Goal: Information Seeking & Learning: Find specific fact

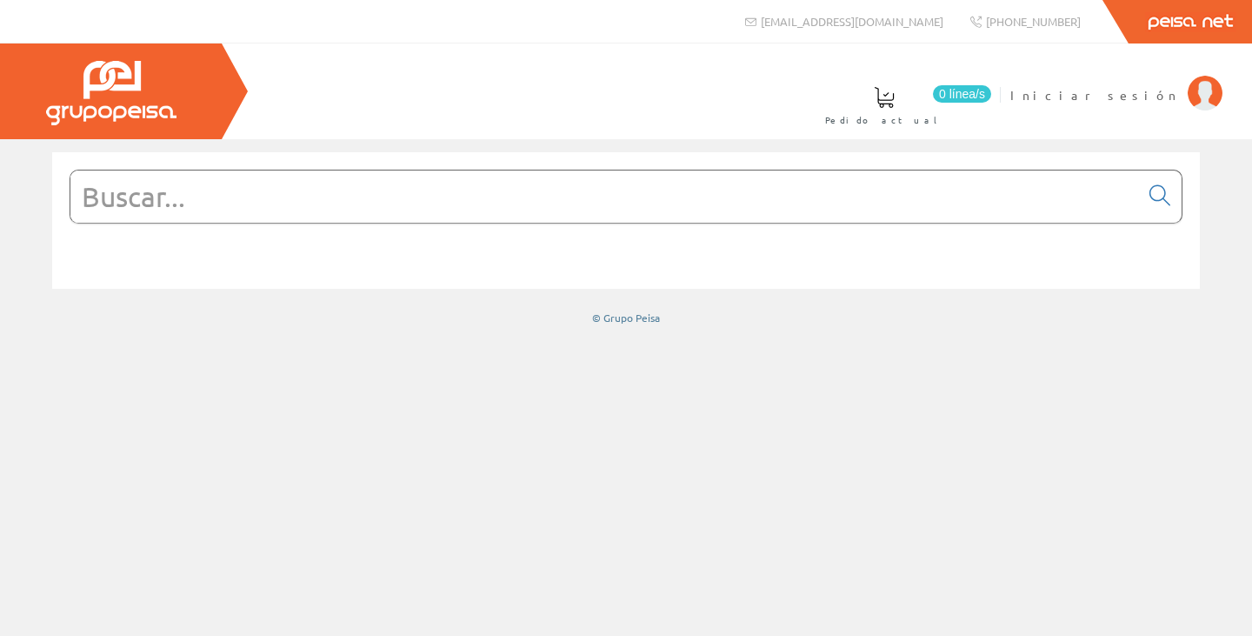
click at [797, 329] on div "© Grupo Peisa" at bounding box center [626, 238] width 1252 height 199
click at [567, 197] on input "text" at bounding box center [604, 196] width 1069 height 52
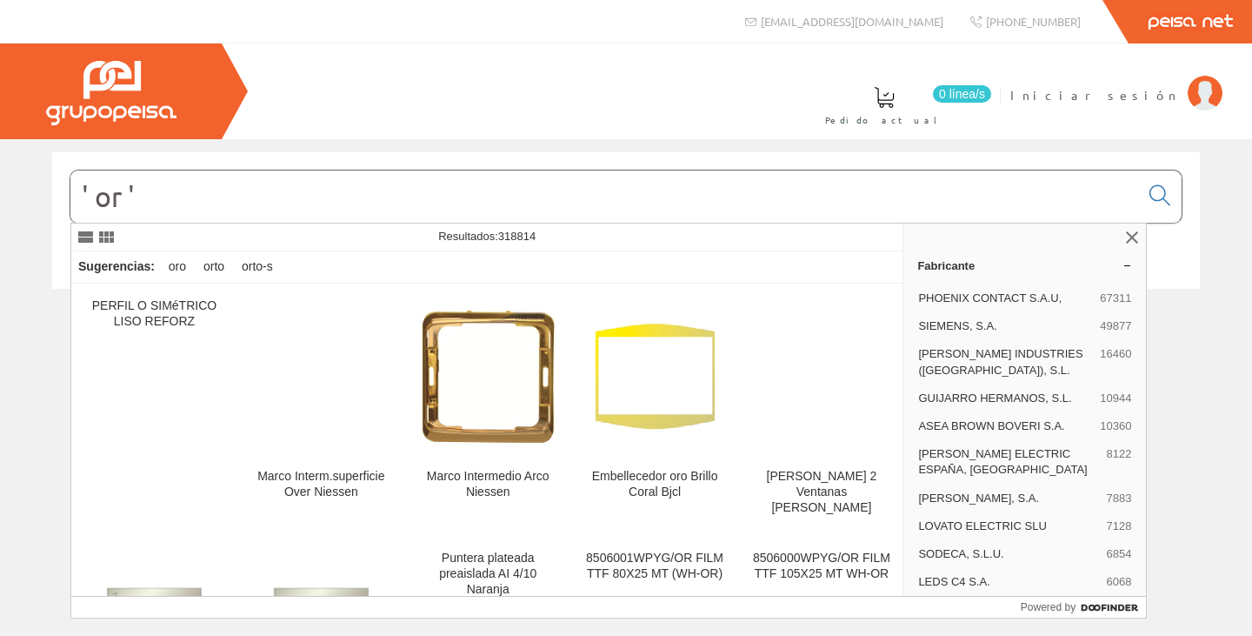
type input "' or '"
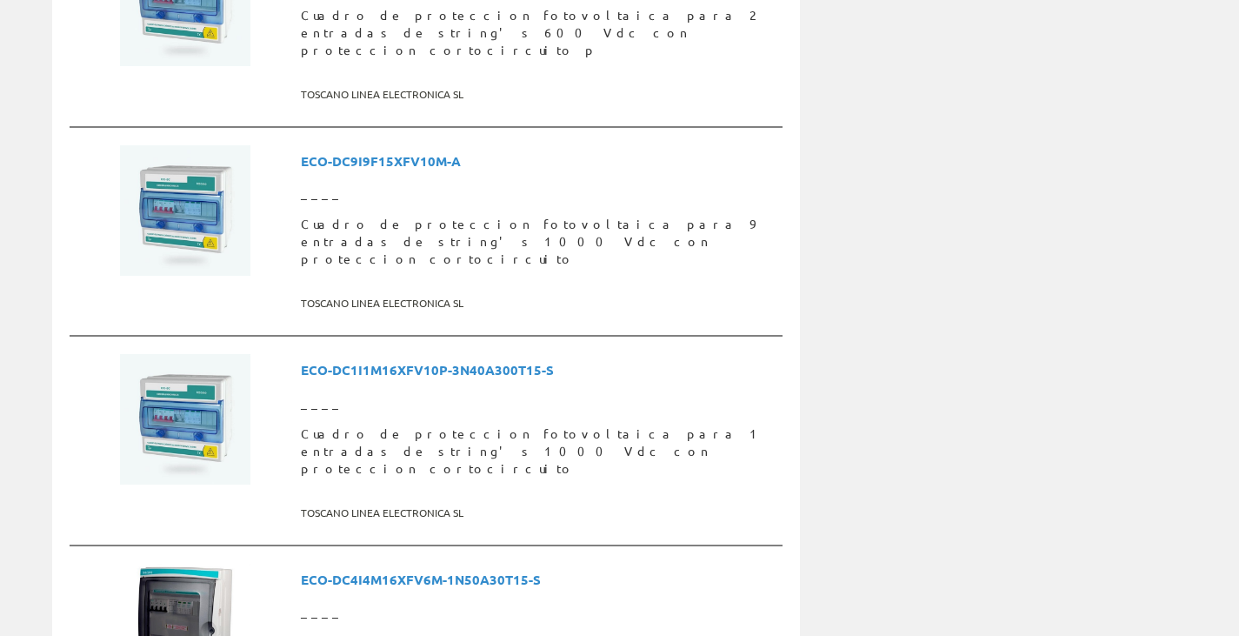
scroll to position [4816, 0]
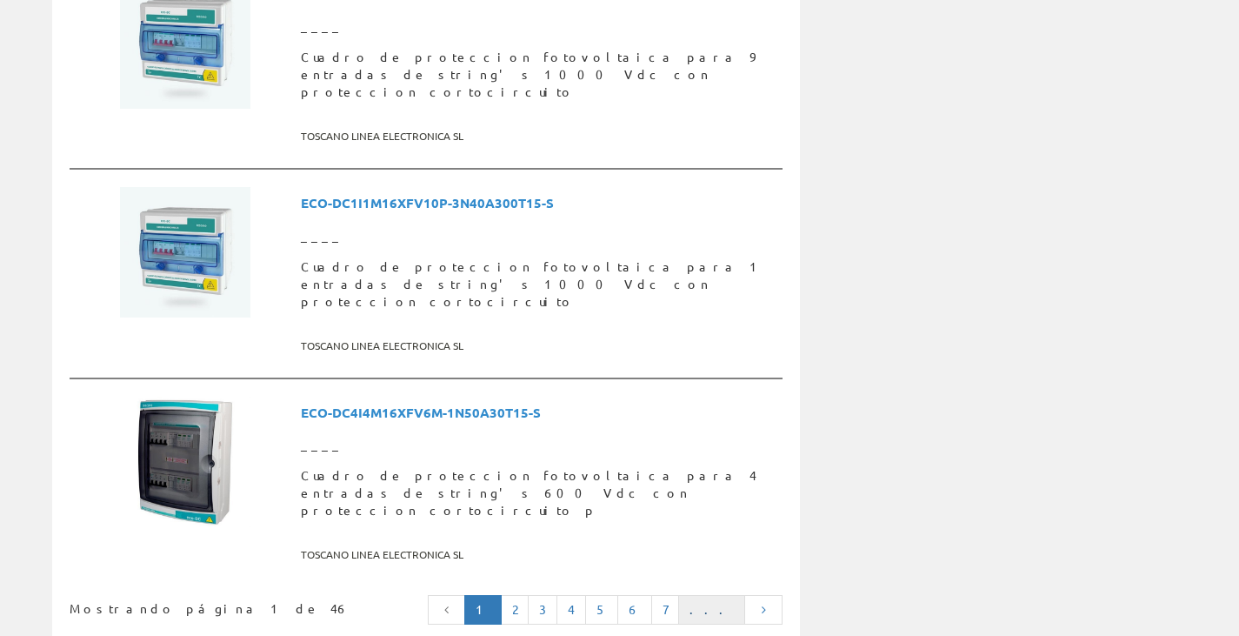
click at [727, 595] on link "..." at bounding box center [711, 610] width 67 height 30
